Goal: Find specific page/section: Find specific page/section

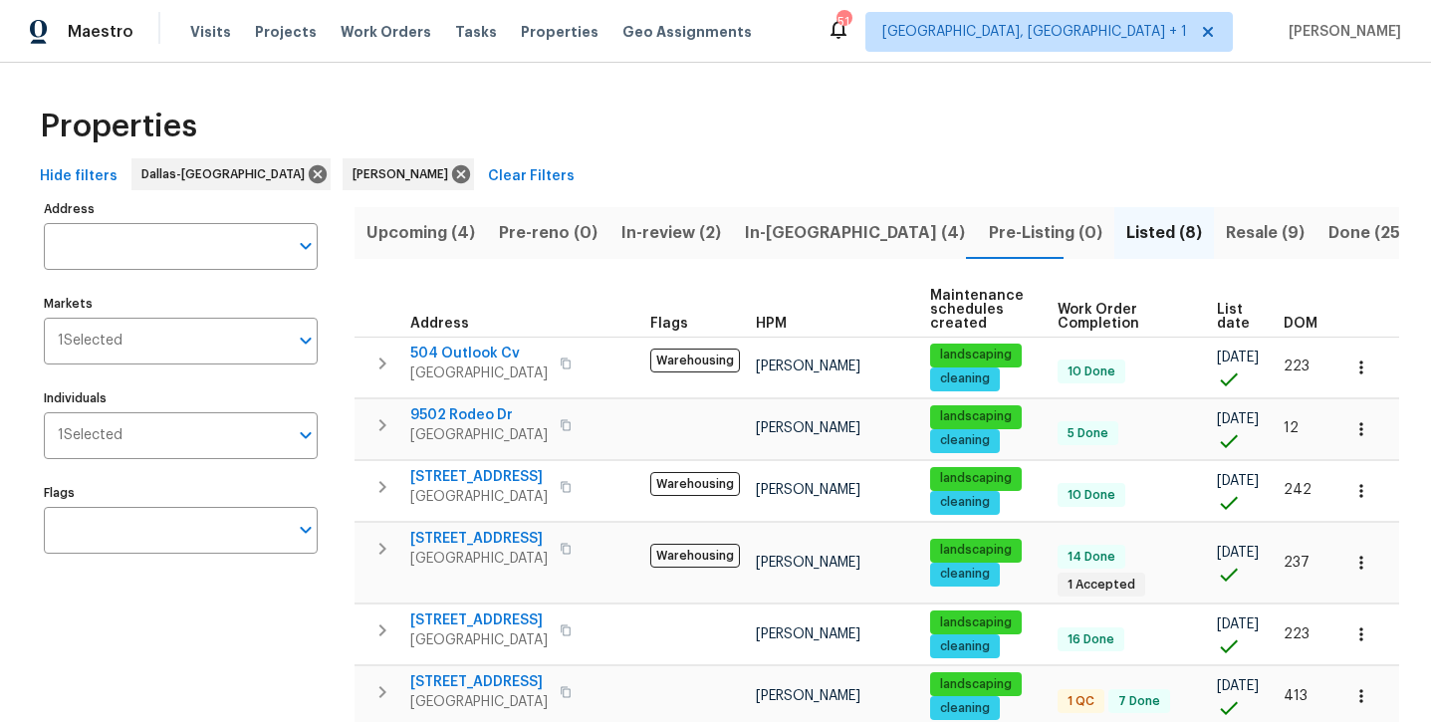
scroll to position [4, 0]
click at [763, 227] on span "In-[GEOGRAPHIC_DATA] (4)" at bounding box center [855, 233] width 220 height 28
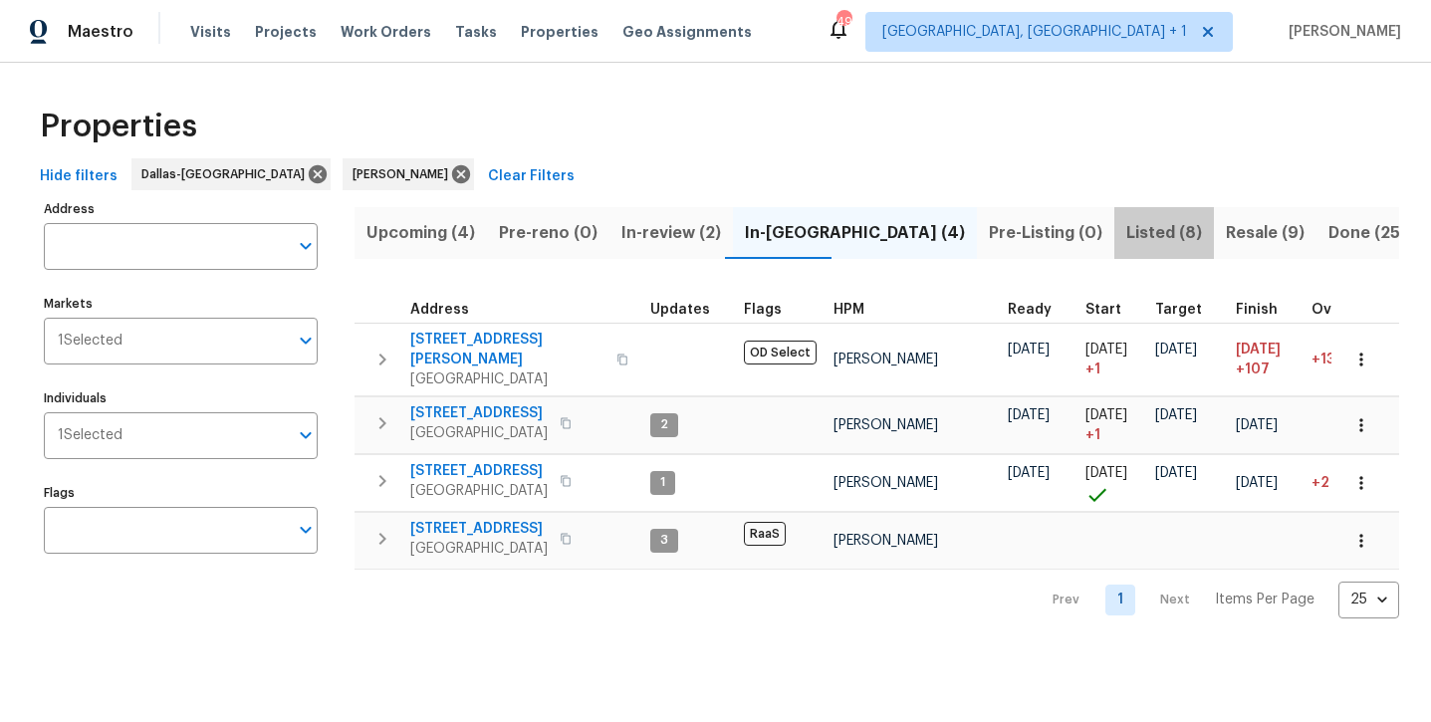
click at [1126, 242] on span "Listed (8)" at bounding box center [1164, 233] width 76 height 28
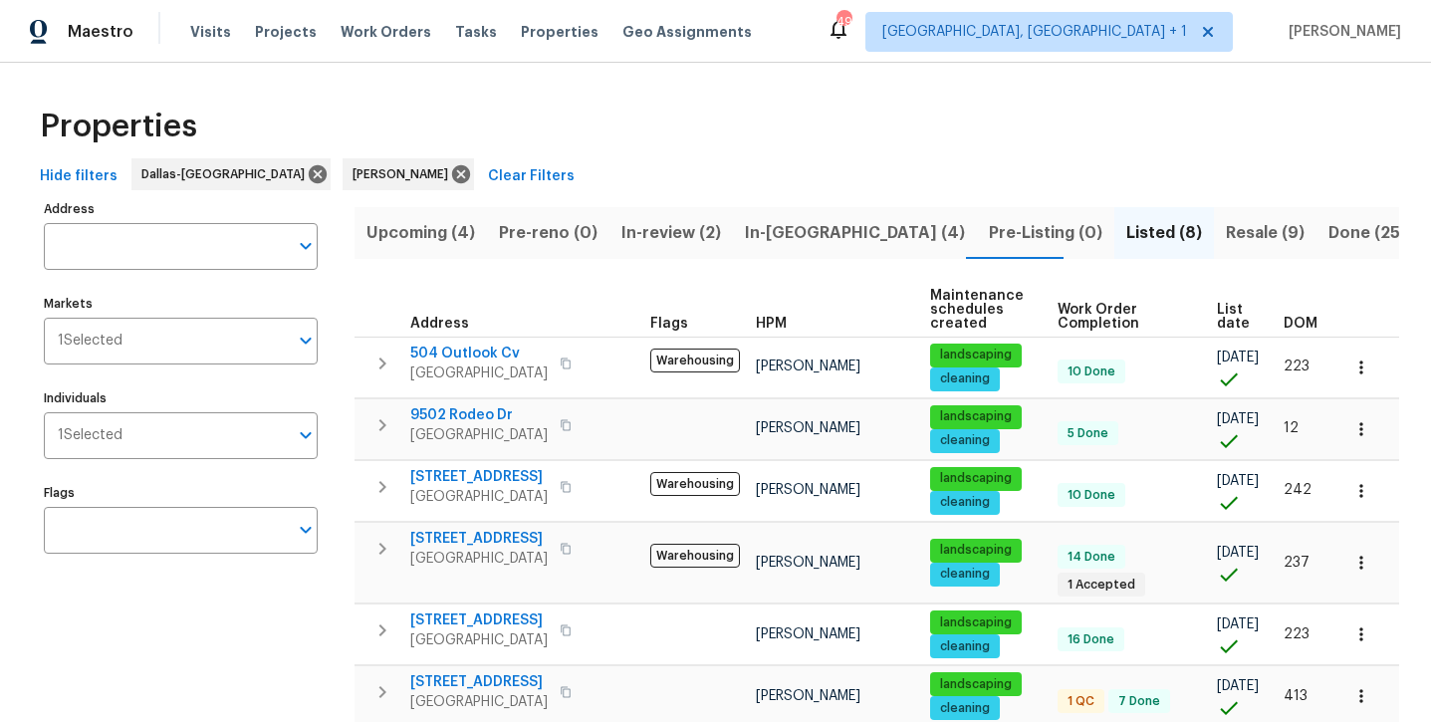
click at [1226, 238] on span "Resale (9)" at bounding box center [1265, 233] width 79 height 28
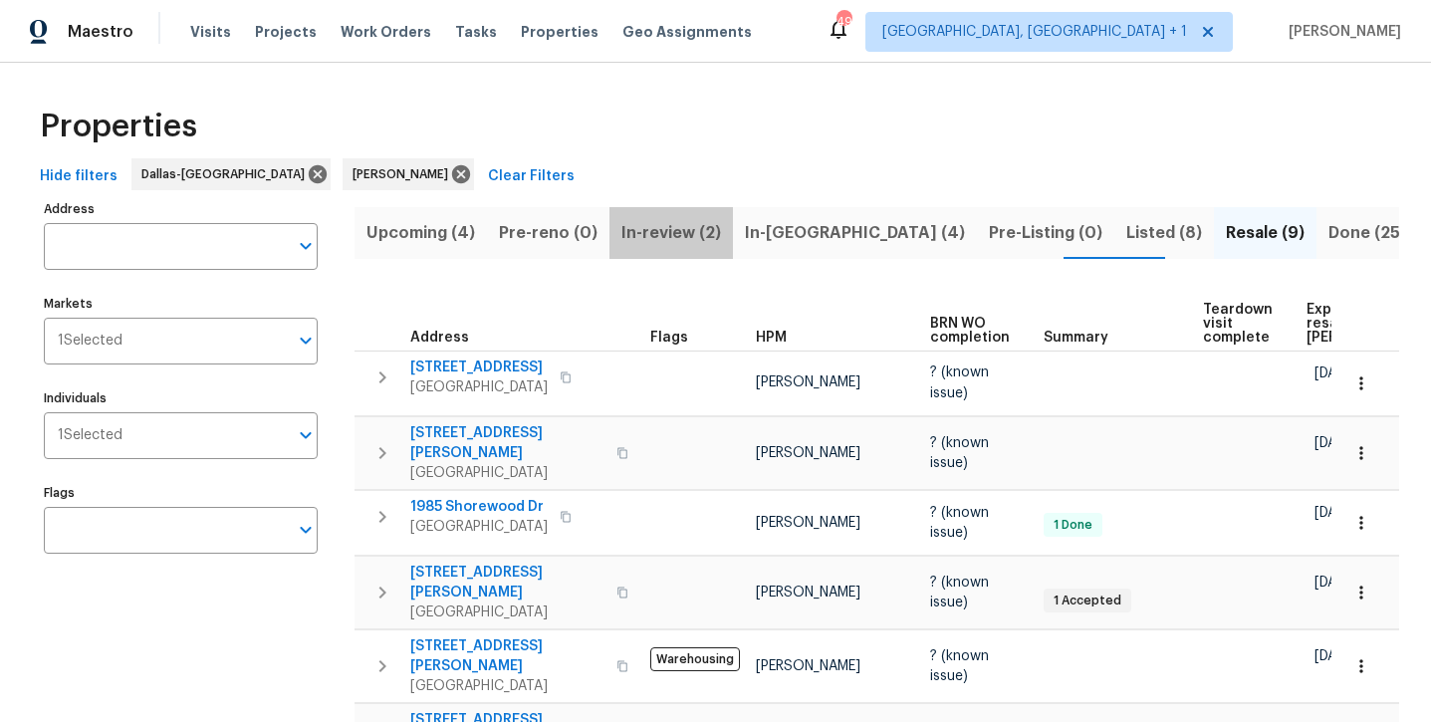
click at [684, 234] on span "In-review (2)" at bounding box center [671, 233] width 100 height 28
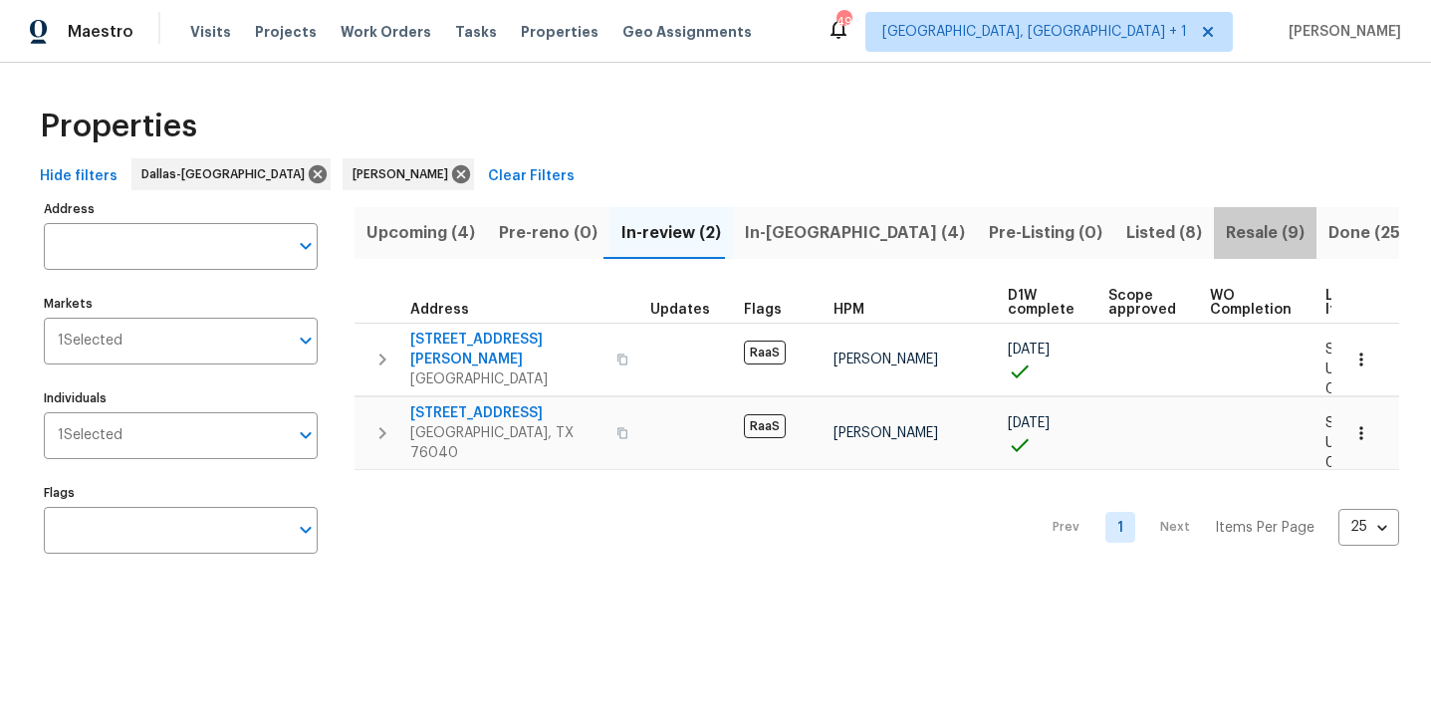
click at [1226, 238] on span "Resale (9)" at bounding box center [1265, 233] width 79 height 28
